Goal: Task Accomplishment & Management: Use online tool/utility

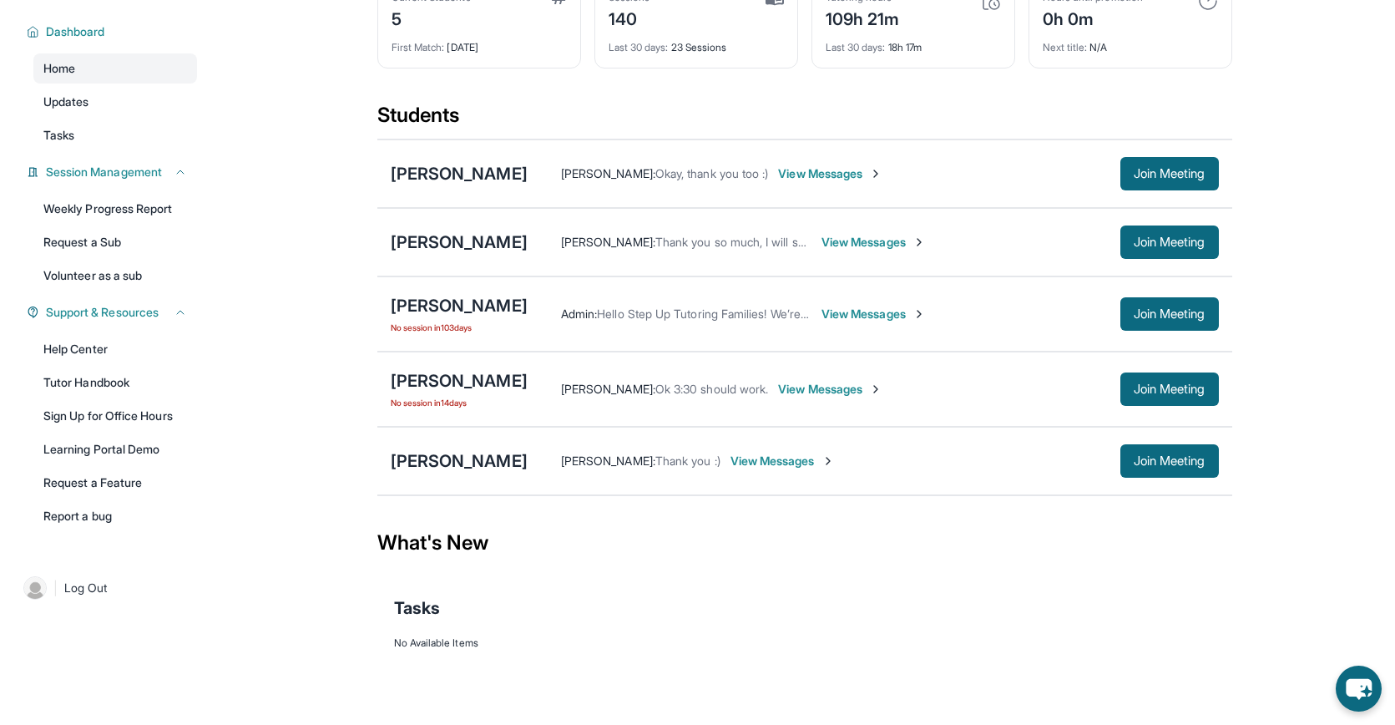
scroll to position [139, 0]
drag, startPoint x: 167, startPoint y: 263, endPoint x: 174, endPoint y: 281, distance: 19.5
click at [124, 229] on link "Request a Sub" at bounding box center [115, 242] width 164 height 30
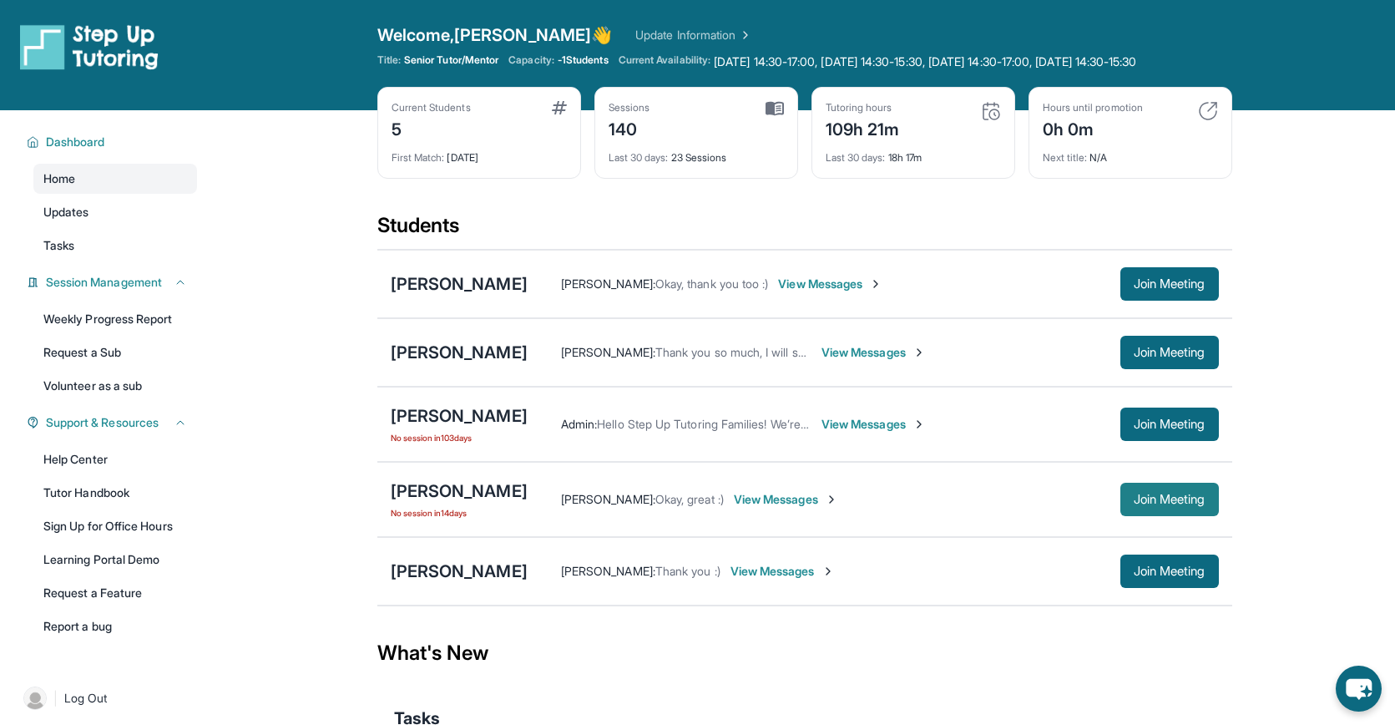
click at [1120, 516] on button "Join Meeting" at bounding box center [1169, 499] width 99 height 33
click at [116, 367] on link "Request a Sub" at bounding box center [115, 352] width 164 height 30
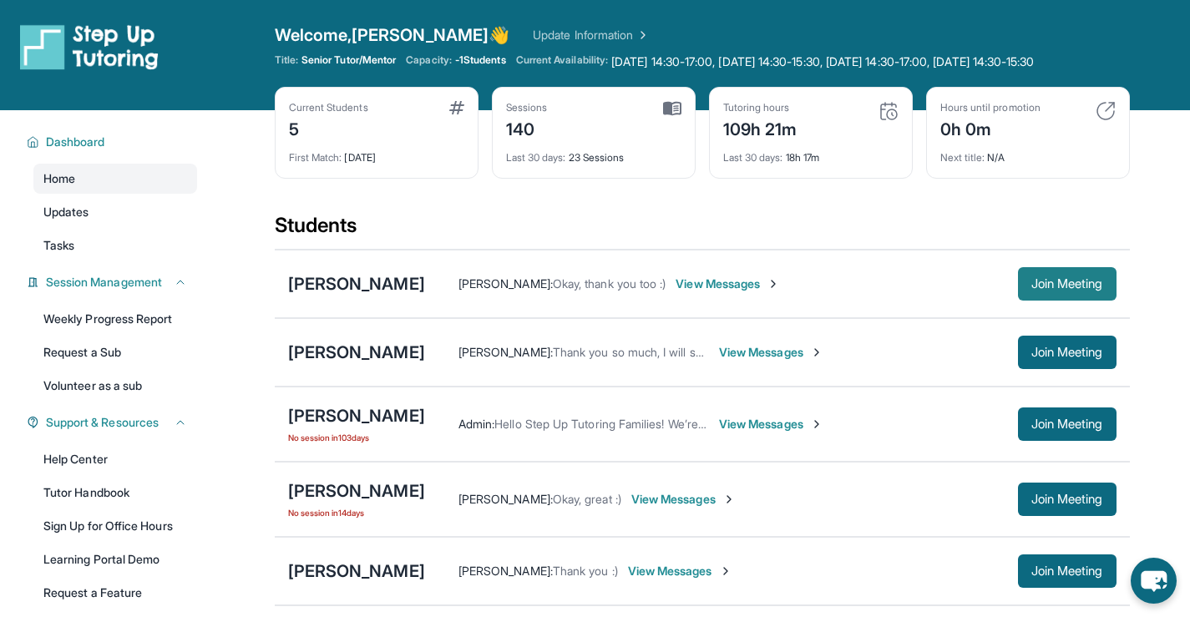
click at [1042, 289] on span "Join Meeting" at bounding box center [1067, 284] width 72 height 10
